Goal: Transaction & Acquisition: Purchase product/service

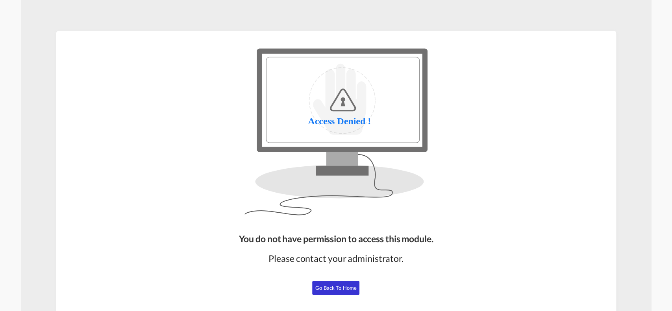
click at [339, 286] on span "Go Back to Home" at bounding box center [335, 288] width 41 height 6
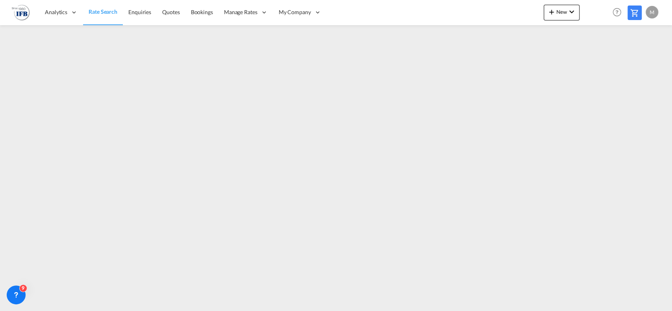
click at [636, 10] on md-icon at bounding box center [634, 12] width 9 height 9
click at [636, 3] on div "Help Resources Product Release M My Profile Logout" at bounding box center [635, 12] width 50 height 24
click at [636, 7] on div at bounding box center [634, 13] width 14 height 15
